Goal: Task Accomplishment & Management: Manage account settings

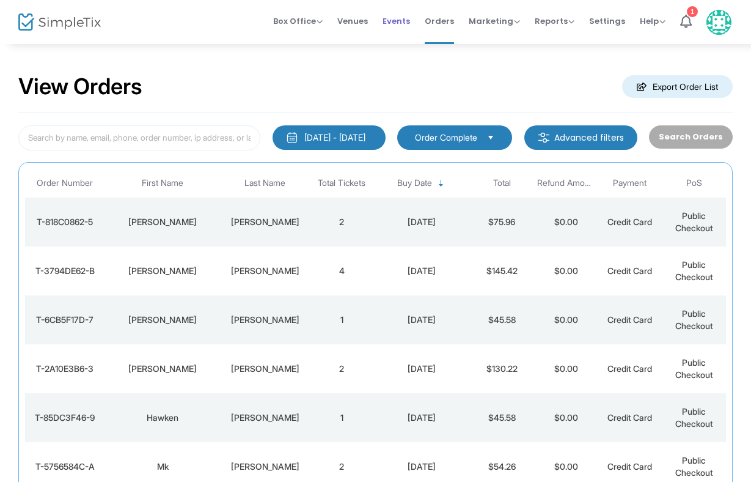
click at [404, 18] on span "Events" at bounding box center [397, 21] width 28 height 31
